Goal: Transaction & Acquisition: Purchase product/service

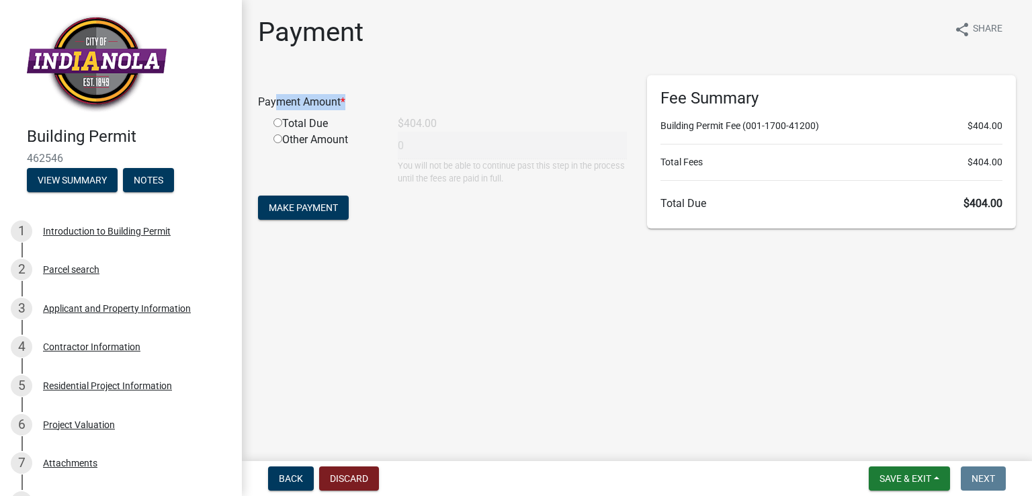
drag, startPoint x: 272, startPoint y: 113, endPoint x: 279, endPoint y: 130, distance: 18.3
click at [277, 132] on div "Payment Amount * Total Due $404.00 Other Amount 0 You will not be able to conti…" at bounding box center [442, 129] width 369 height 109
click at [281, 127] on input "radio" at bounding box center [277, 122] width 9 height 9
radio input "true"
type input "404"
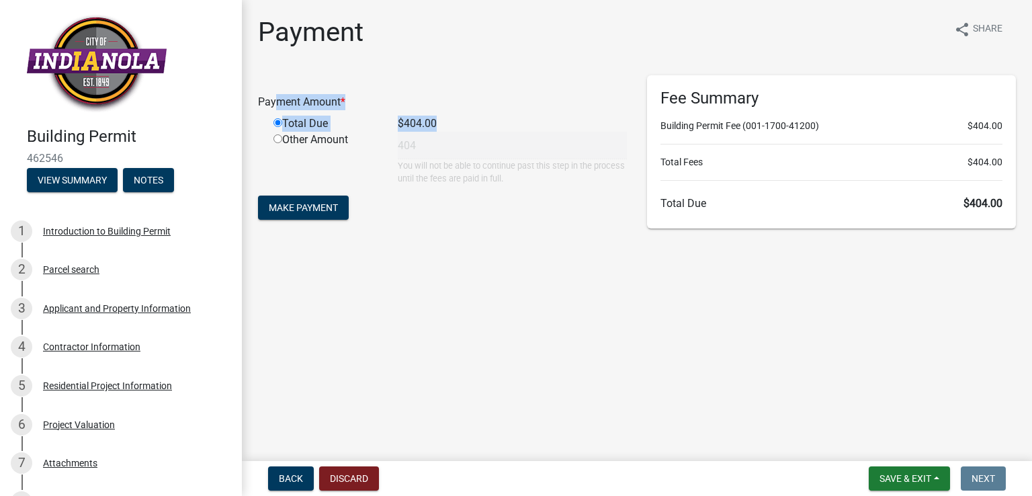
click at [556, 73] on div "Payment share Share Payment Amount * Total Due $404.00 Other Amount 404 You wil…" at bounding box center [637, 131] width 778 height 231
click at [312, 204] on span "Make Payment" at bounding box center [303, 207] width 69 height 11
